Goal: Navigation & Orientation: Understand site structure

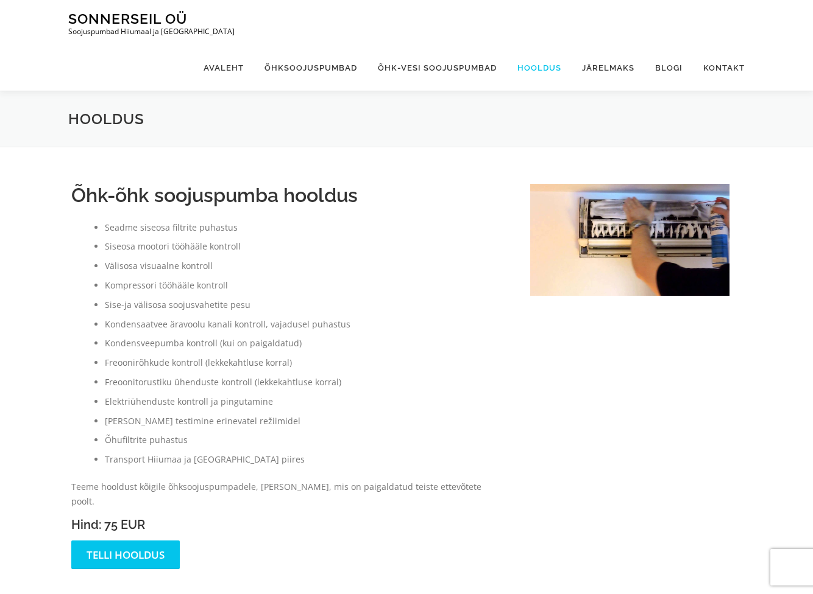
click at [547, 45] on link "Hooldus" at bounding box center [539, 68] width 65 height 46
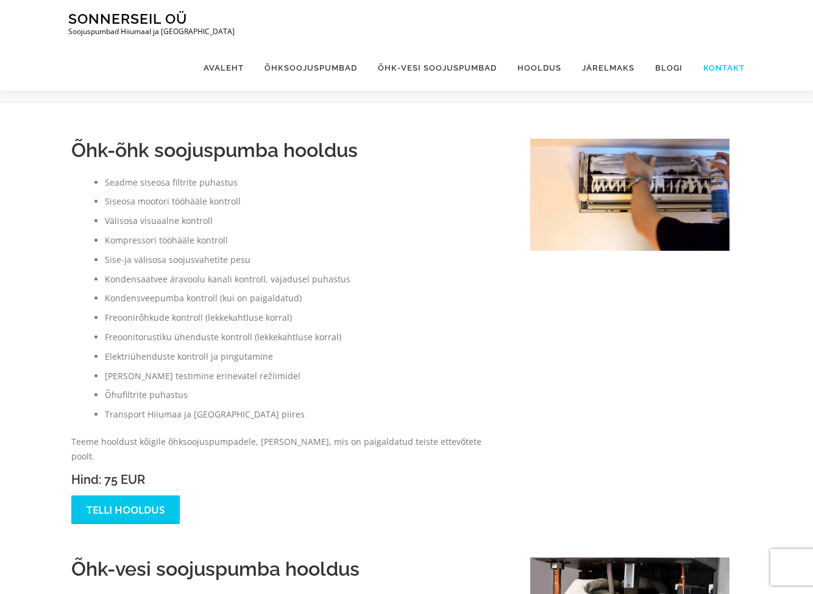
click at [718, 45] on link "Kontakt" at bounding box center [719, 68] width 52 height 46
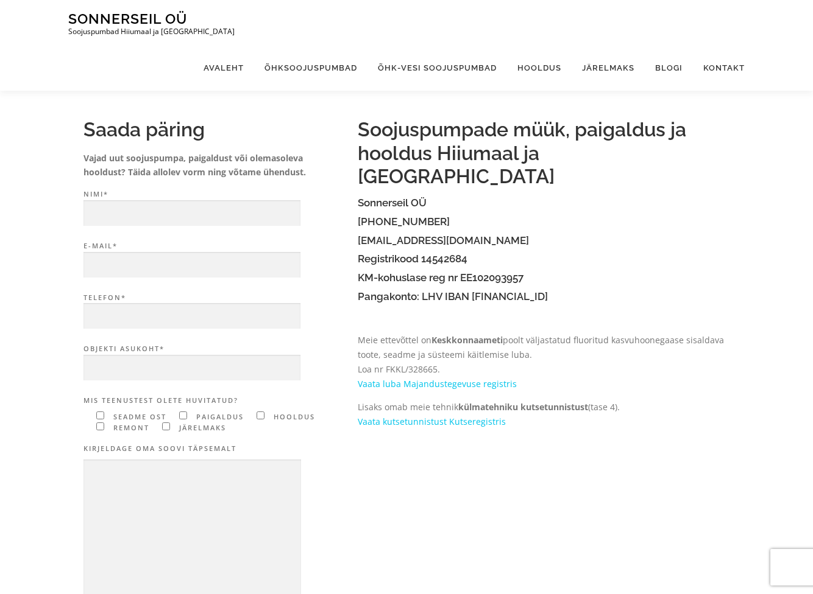
scroll to position [21, 0]
click at [233, 45] on link "Avaleht" at bounding box center [223, 68] width 61 height 46
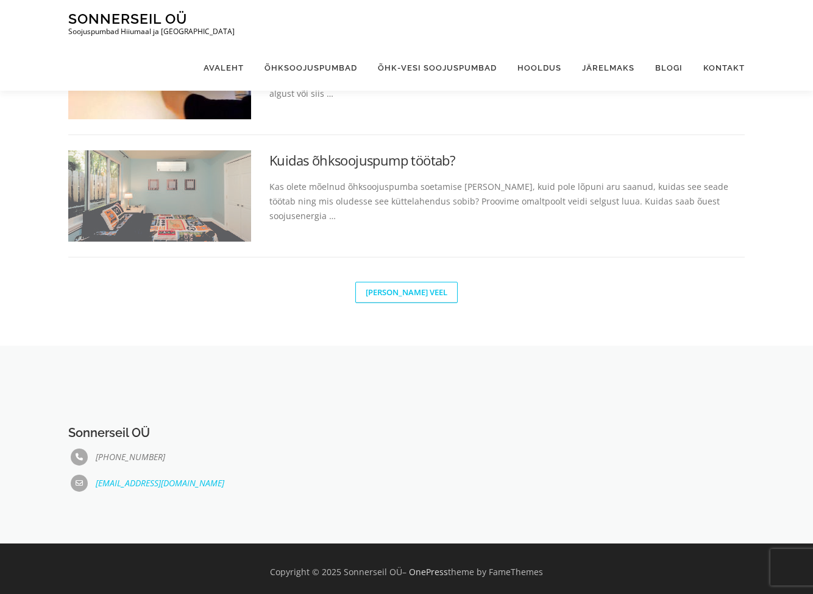
scroll to position [808, 0]
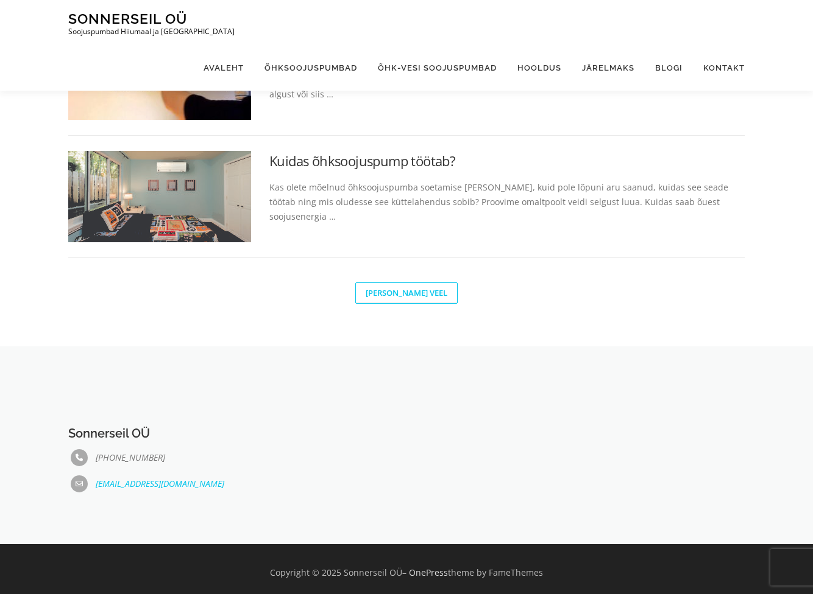
drag, startPoint x: 342, startPoint y: 565, endPoint x: 398, endPoint y: 562, distance: 55.5
click at [398, 566] on div "Copyright © 2025 Sonnerseil OÜ – OnePress theme by FameThemes" at bounding box center [406, 573] width 694 height 15
copy div "Sonnerseil OÜ"
